Goal: Information Seeking & Learning: Learn about a topic

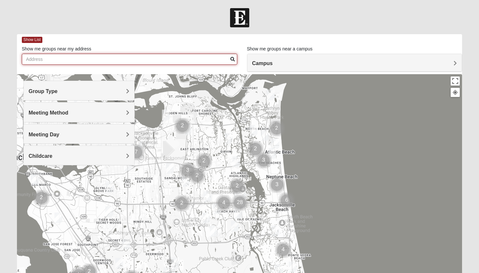
click at [151, 61] on input "Show me groups near my address" at bounding box center [129, 59] width 215 height 11
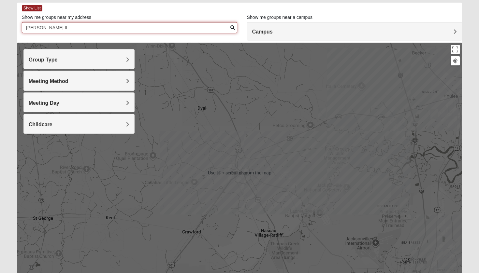
scroll to position [29, 0]
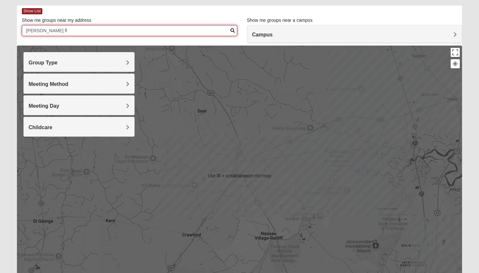
type input "[PERSON_NAME] fl"
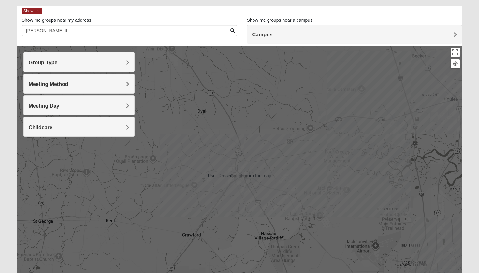
click at [131, 63] on div "Group Type" at bounding box center [79, 61] width 111 height 19
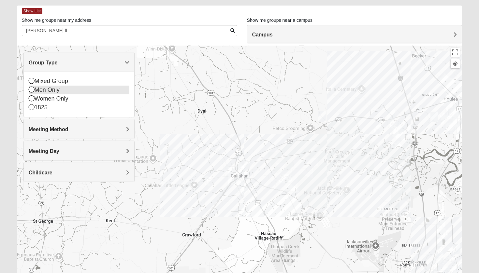
click at [32, 91] on icon at bounding box center [32, 90] width 6 height 6
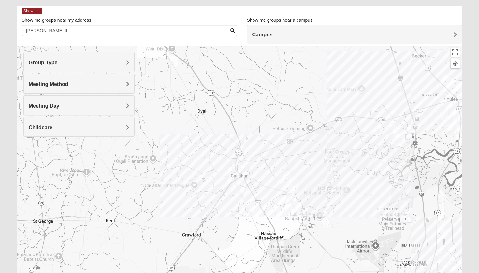
click at [82, 83] on h4 "Meeting Method" at bounding box center [79, 84] width 101 height 6
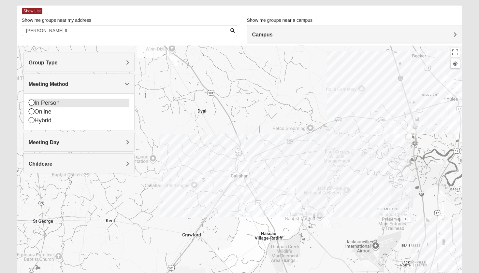
click at [30, 103] on icon at bounding box center [32, 103] width 6 height 6
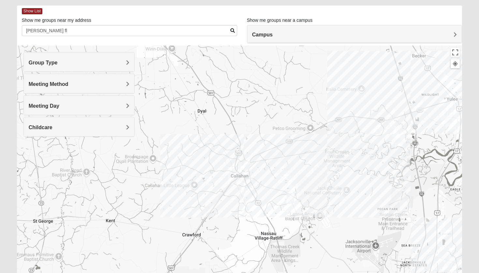
click at [85, 107] on h4 "Meeting Day" at bounding box center [79, 106] width 101 height 6
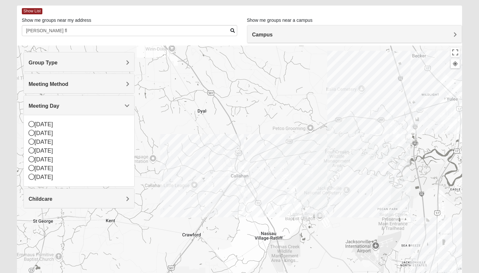
click at [59, 104] on span "Meeting Day" at bounding box center [44, 106] width 31 height 6
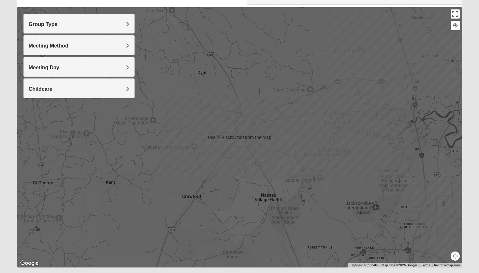
scroll to position [60, 0]
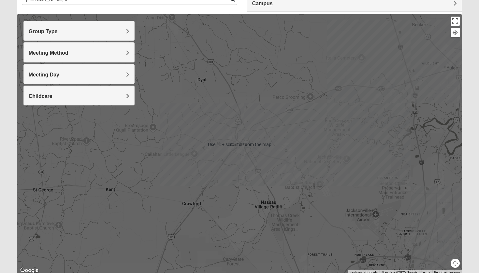
click at [247, 134] on img "Mens Burt 32011" at bounding box center [246, 134] width 8 height 11
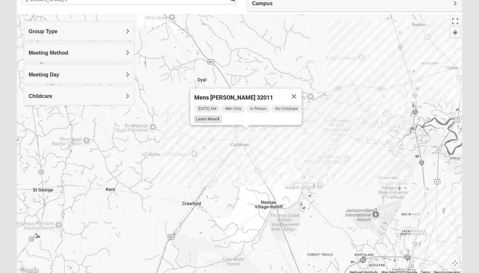
click at [212, 117] on span "Learn More" at bounding box center [207, 119] width 27 height 7
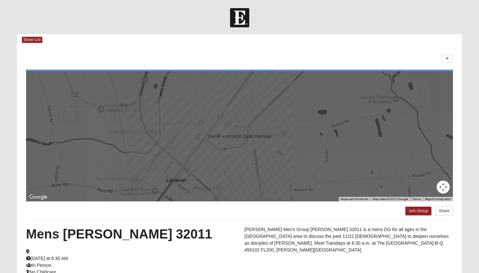
scroll to position [0, 0]
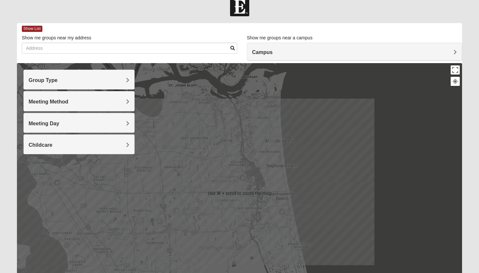
scroll to position [8, 0]
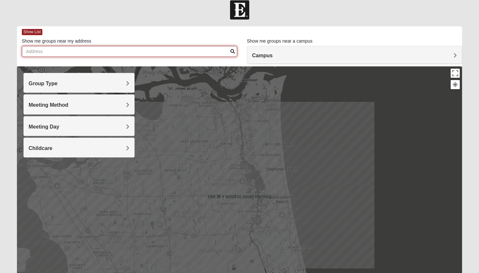
click at [132, 51] on input "Show me groups near my address" at bounding box center [129, 51] width 215 height 11
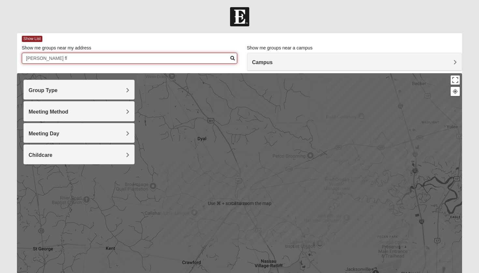
scroll to position [1, 0]
type input "[PERSON_NAME] fl"
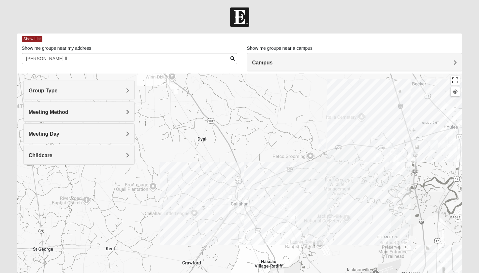
click at [456, 81] on button "Toggle fullscreen view" at bounding box center [454, 80] width 9 height 9
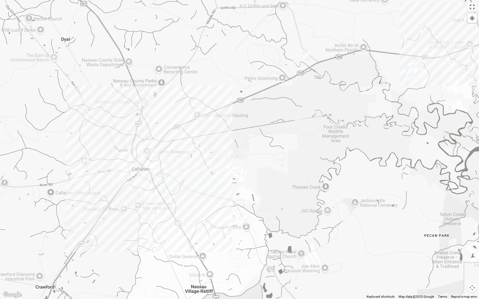
click at [444, 51] on img "Mens Evans 32097" at bounding box center [444, 52] width 8 height 11
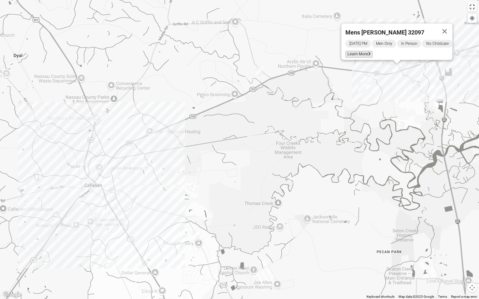
click at [368, 52] on icon at bounding box center [369, 54] width 3 height 4
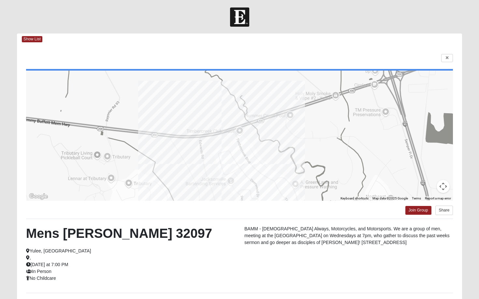
click at [445, 57] on html "Log In Find A Group Error Show List Loading Groups" at bounding box center [239, 178] width 479 height 359
click at [446, 56] on html "Log In Find A Group Error Show List Loading Groups" at bounding box center [239, 178] width 479 height 359
click at [448, 56] on html "Log In Find A Group Error Show List Loading Groups" at bounding box center [239, 178] width 479 height 359
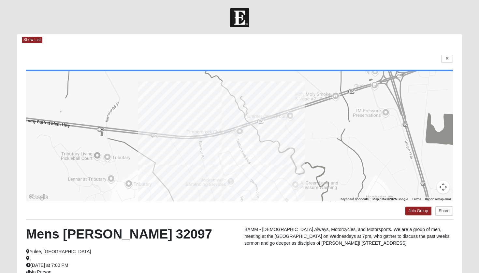
scroll to position [0, 0]
